Goal: Transaction & Acquisition: Purchase product/service

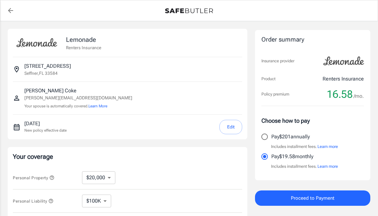
select select "20000"
select select "500"
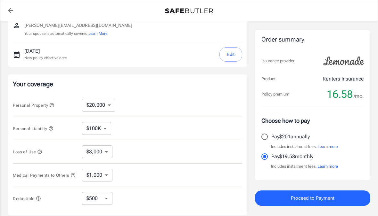
scroll to position [73, 0]
click at [88, 104] on select "$10,000 $20,000 $30,000 $40,000 $50,000 $100K" at bounding box center [98, 104] width 33 height 13
select select "30000"
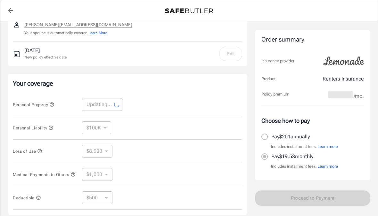
select select "30000"
select select "12000"
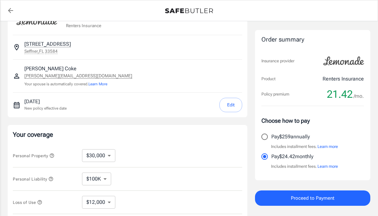
scroll to position [28, 0]
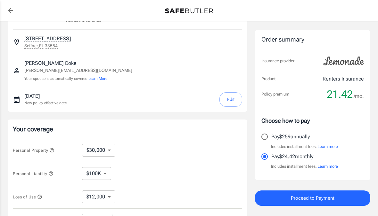
click at [90, 148] on select "$10,000 $20,000 $30,000 $40,000 $50,000 $100K" at bounding box center [98, 150] width 33 height 13
select select "100000"
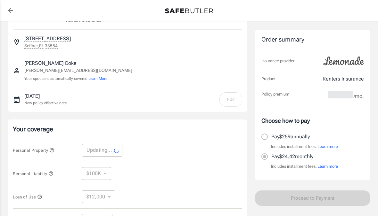
select select "100000"
select select "40000"
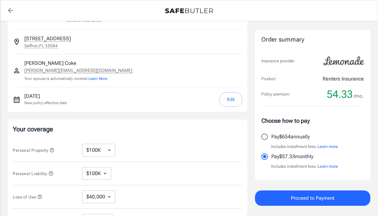
click at [96, 152] on select "$10,000 $20,000 $30,000 $40,000 $50,000 $100K" at bounding box center [98, 150] width 33 height 13
select select "40000"
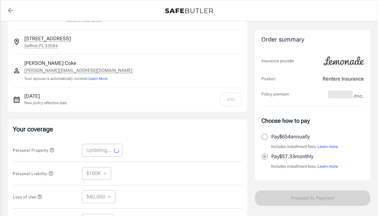
select select "40000"
select select "16000"
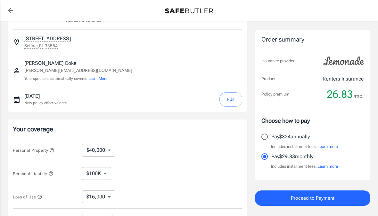
click at [93, 149] on select "$10,000 $20,000 $30,000 $40,000 $50,000 $100K" at bounding box center [98, 150] width 33 height 13
select select "30000"
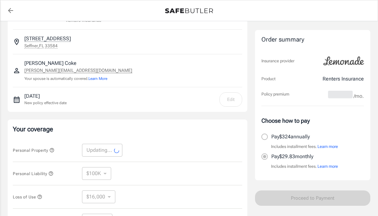
select select "30000"
select select "12000"
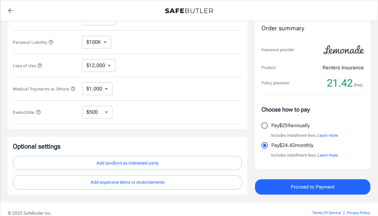
scroll to position [168, 0]
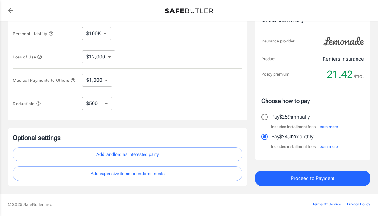
click at [275, 182] on button "Proceed to Payment" at bounding box center [312, 178] width 115 height 15
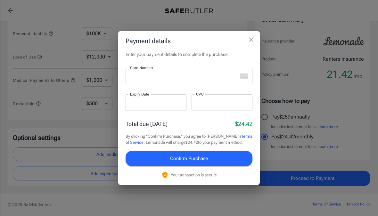
click at [250, 44] on icon "close" at bounding box center [251, 40] width 8 height 8
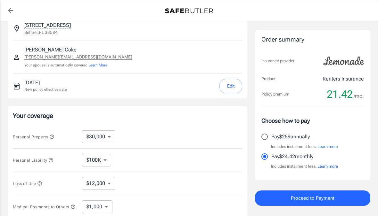
scroll to position [0, 0]
